Goal: Information Seeking & Learning: Learn about a topic

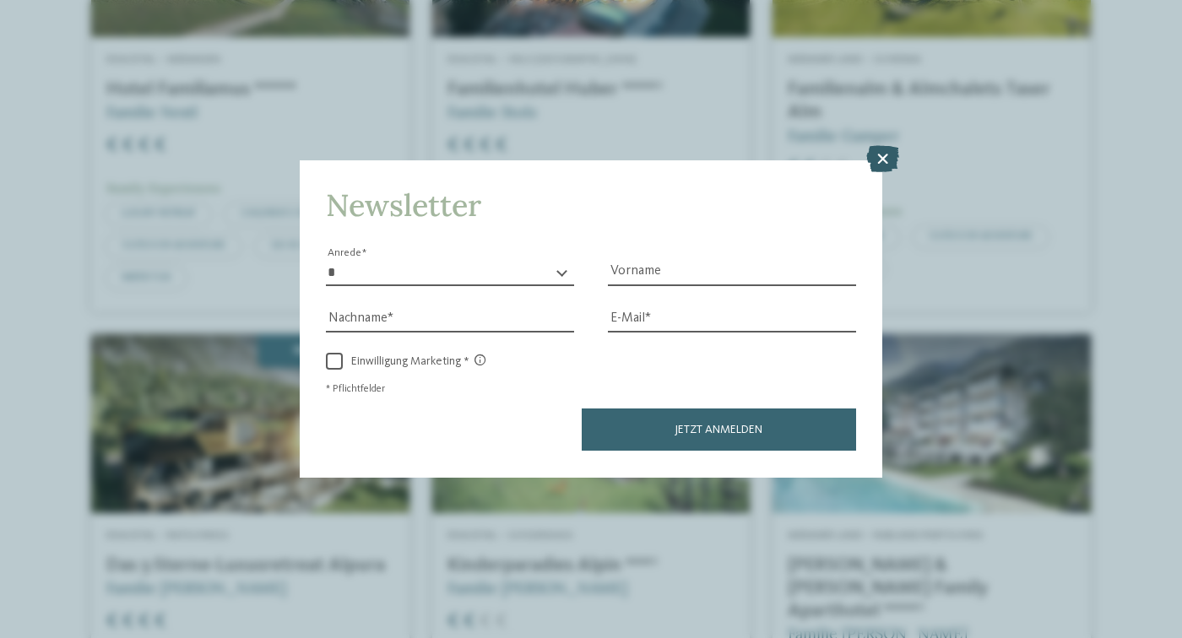
click at [877, 146] on icon at bounding box center [882, 159] width 33 height 27
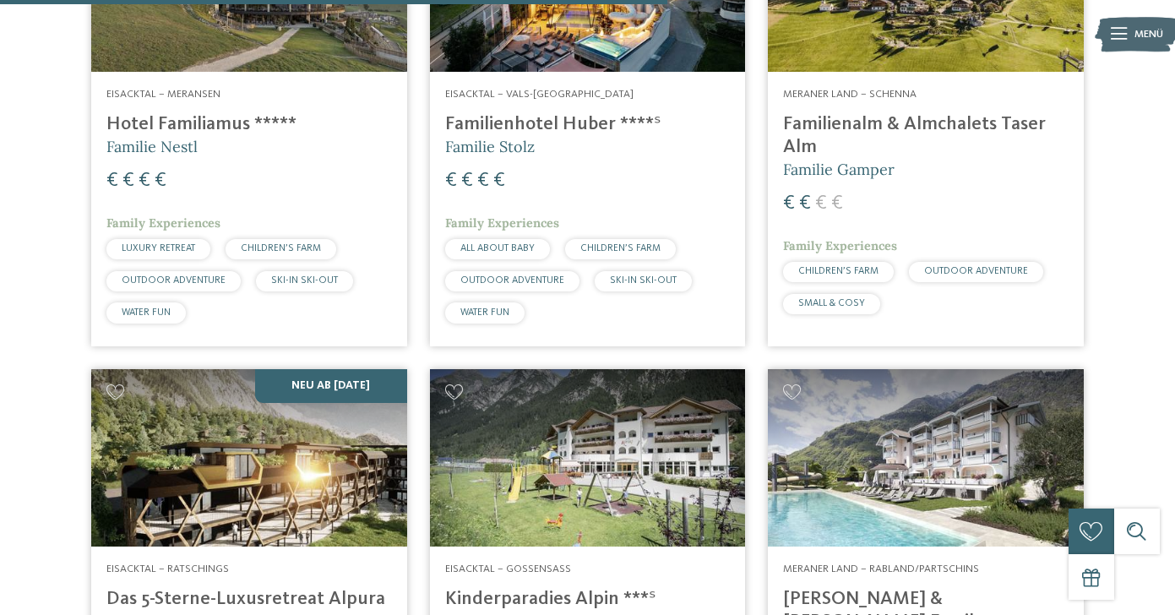
scroll to position [2850, 0]
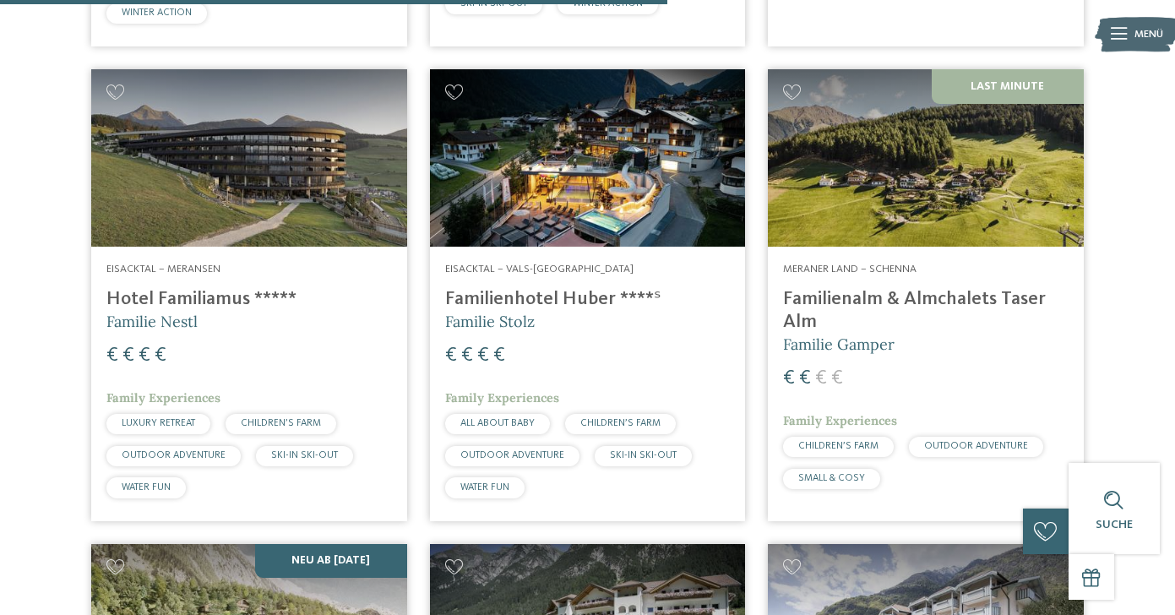
click at [232, 162] on img at bounding box center [249, 157] width 316 height 177
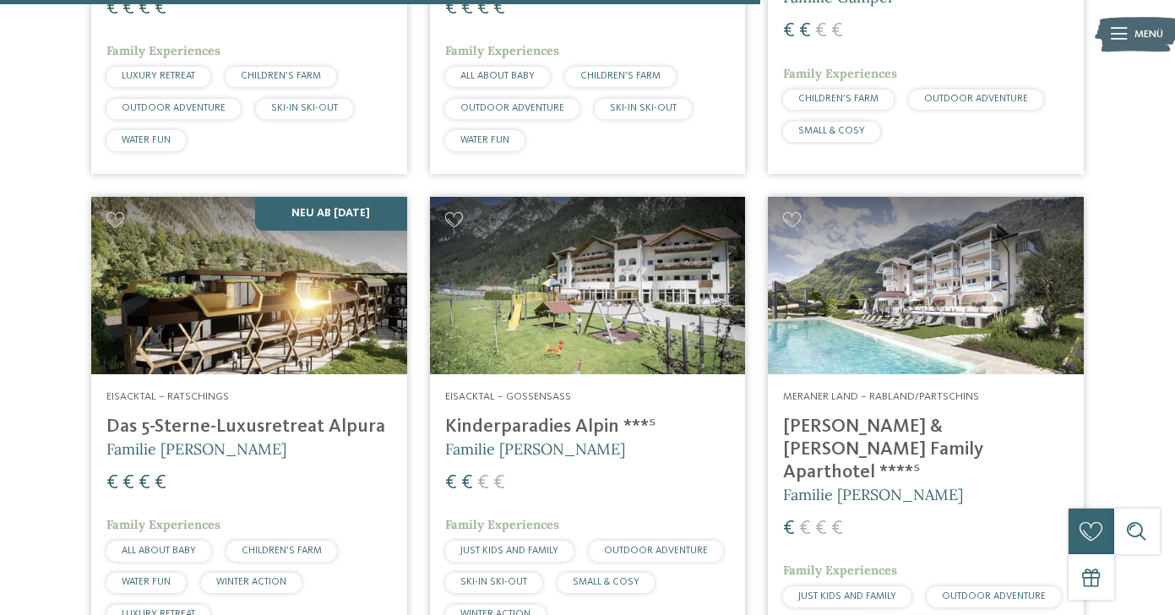
scroll to position [3279, 0]
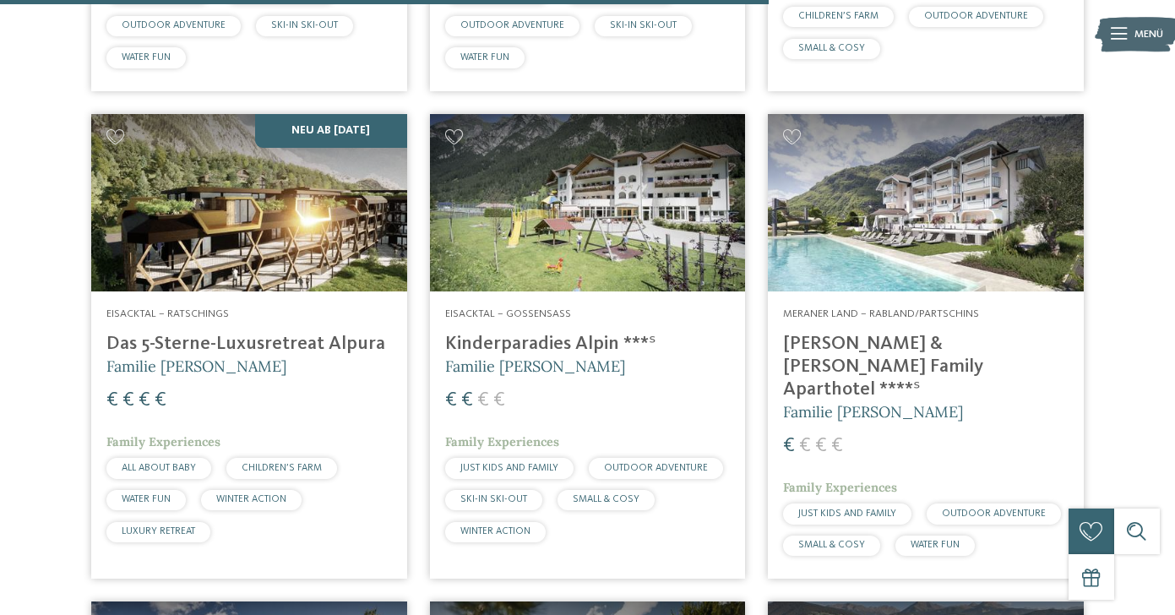
click at [214, 180] on img at bounding box center [249, 202] width 316 height 177
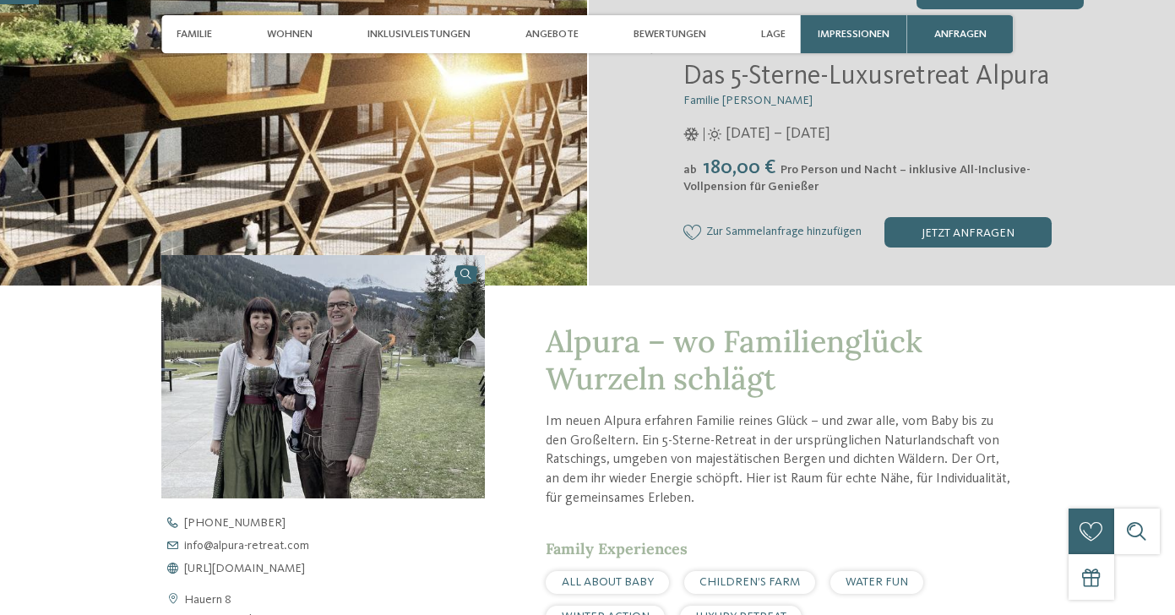
scroll to position [373, 0]
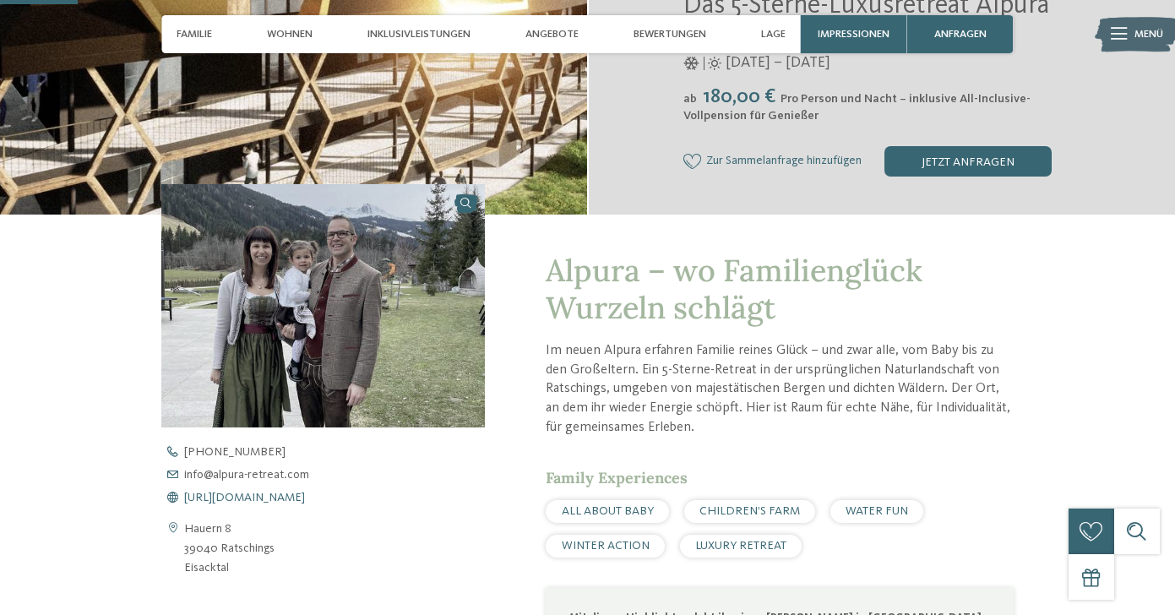
click at [305, 496] on span "https://www.alpura-retreat.com/" at bounding box center [244, 497] width 121 height 12
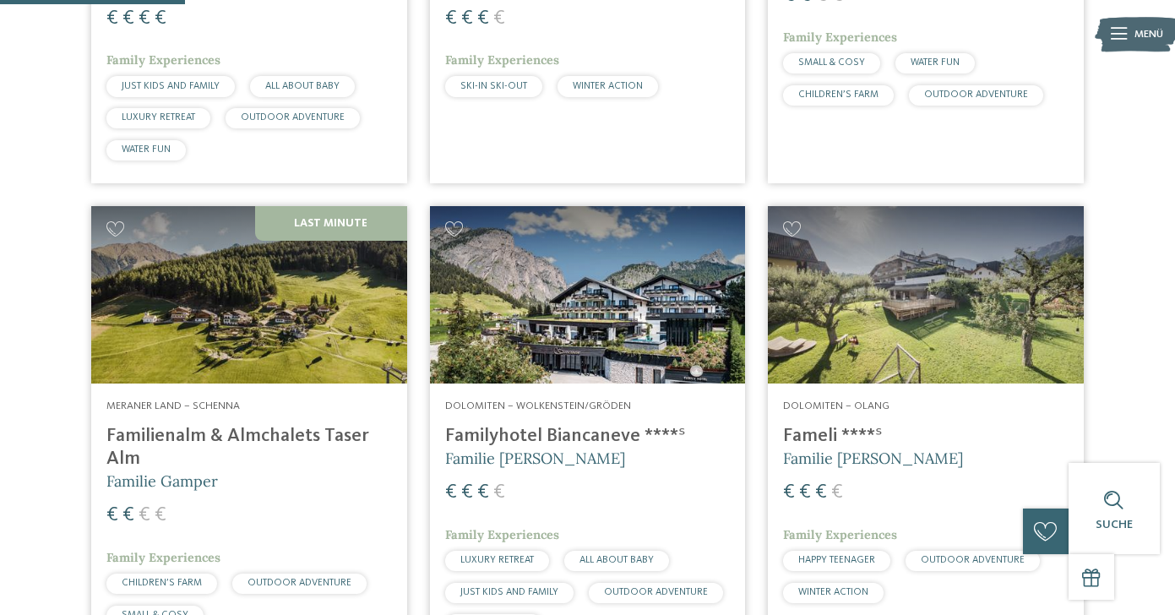
scroll to position [793, 0]
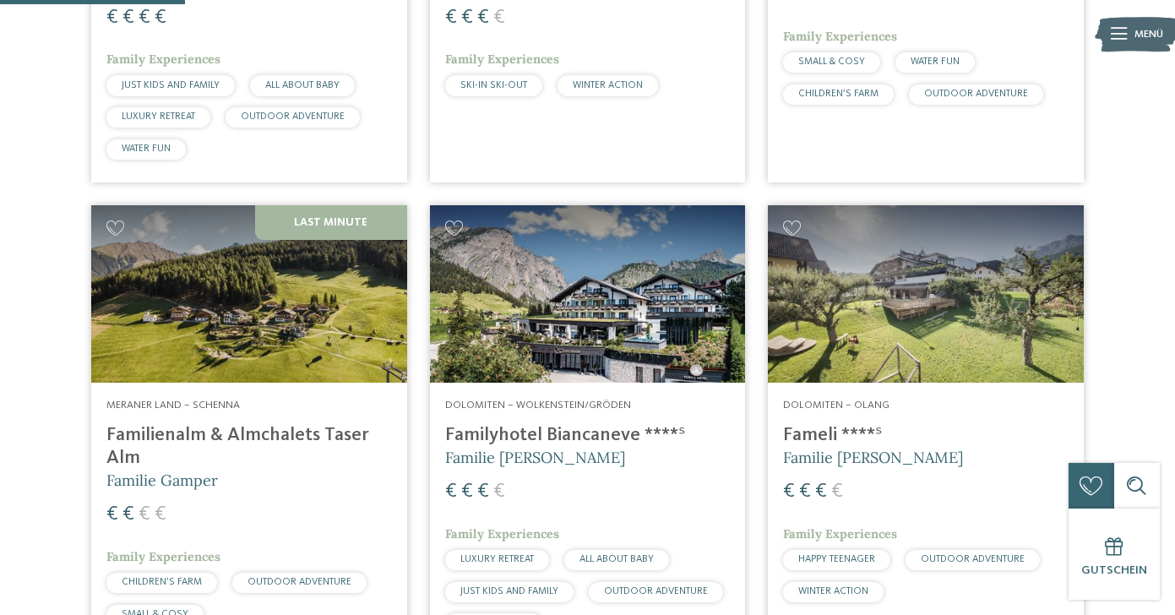
click at [730, 301] on img at bounding box center [588, 293] width 316 height 177
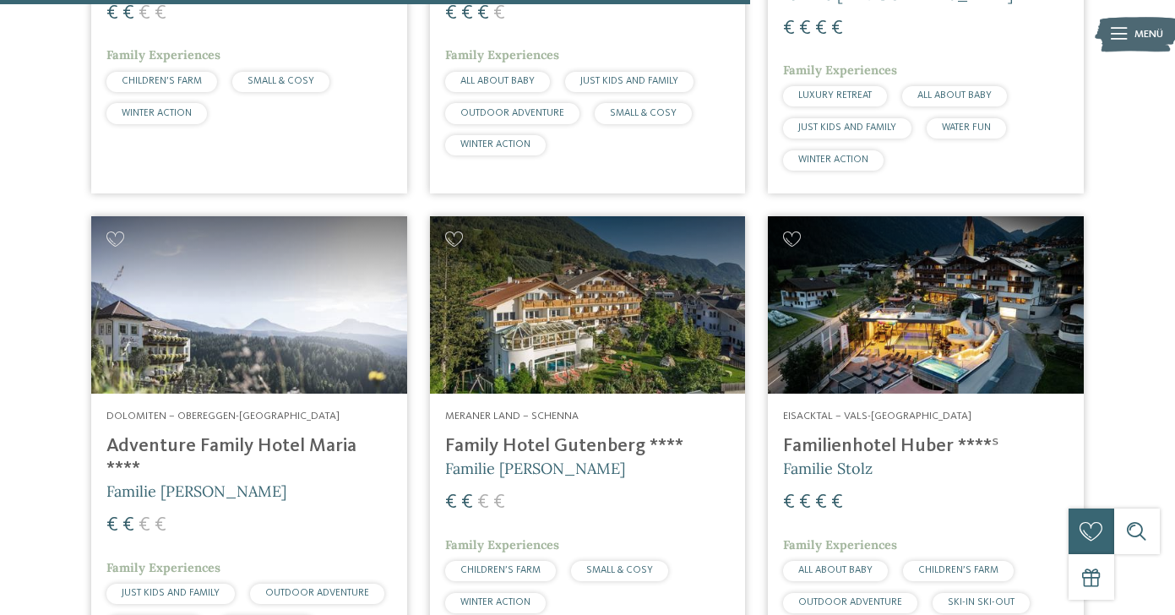
scroll to position [3208, 0]
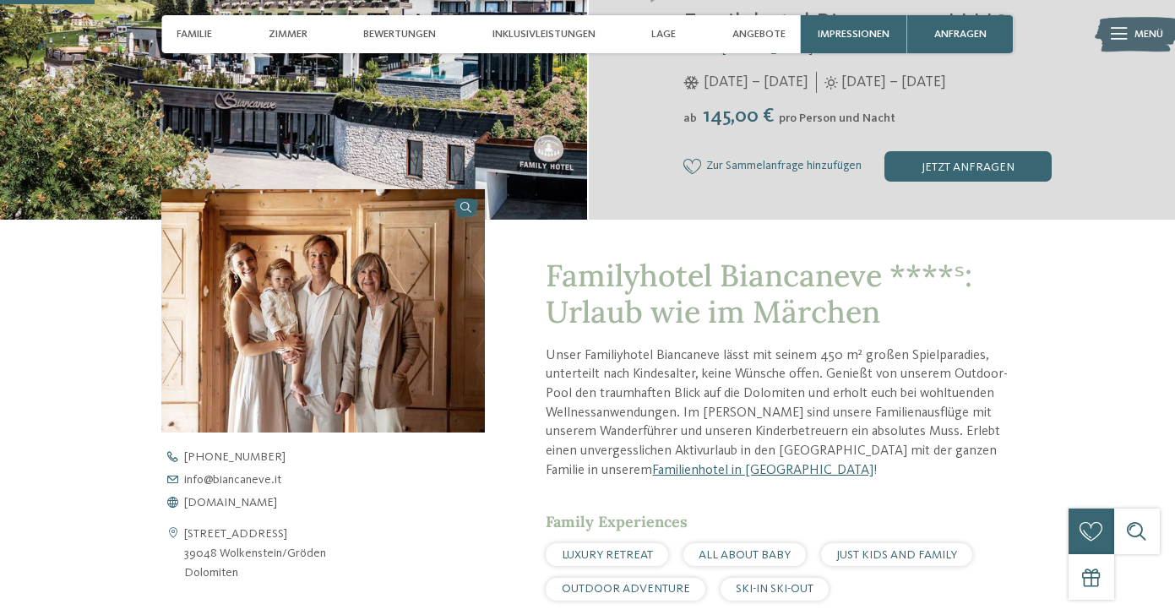
scroll to position [404, 0]
